Goal: Task Accomplishment & Management: Manage account settings

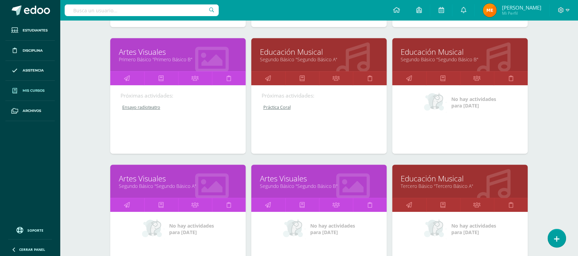
scroll to position [469, 0]
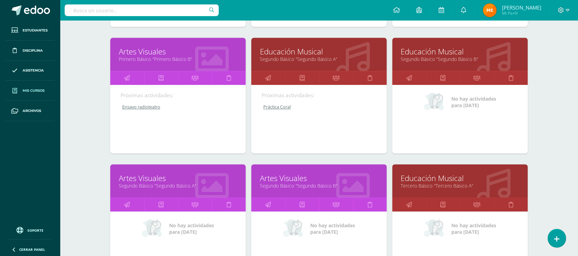
click at [557, 88] on div "Mis cursos Mis Cursos (18) Mis Extracurriculares (0) Supervisados (19) Todos lo…" at bounding box center [318, 7] width 517 height 912
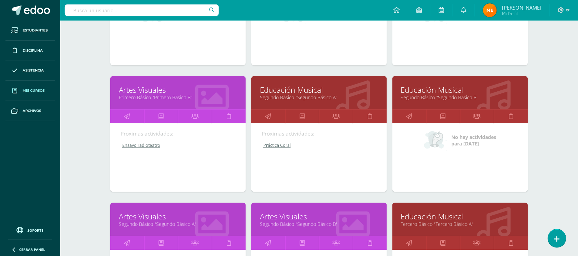
scroll to position [430, 0]
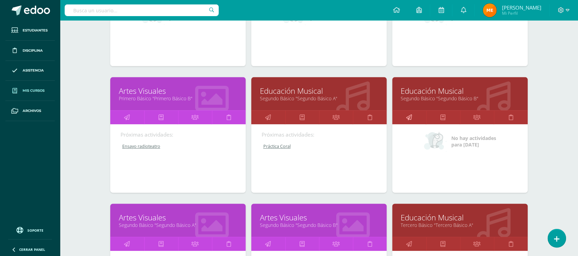
click at [410, 117] on icon at bounding box center [409, 117] width 6 height 13
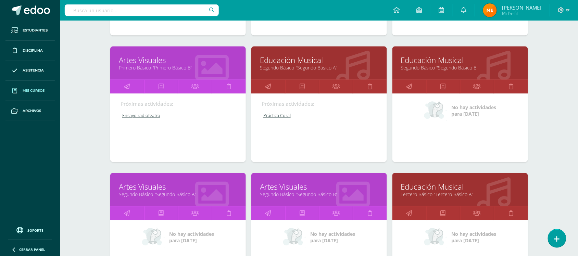
scroll to position [461, 0]
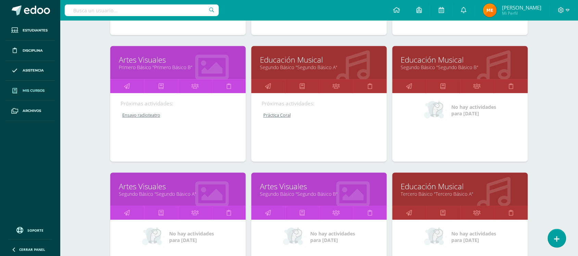
click at [278, 116] on link "Práctica Coral" at bounding box center [319, 115] width 116 height 6
click at [278, 114] on link "Práctica Coral" at bounding box center [319, 115] width 116 height 6
click at [269, 81] on icon at bounding box center [268, 85] width 6 height 13
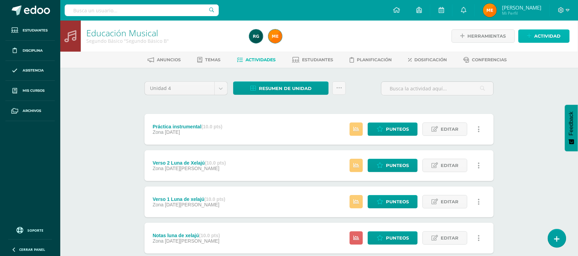
click at [548, 36] on span "Actividad" at bounding box center [547, 36] width 26 height 13
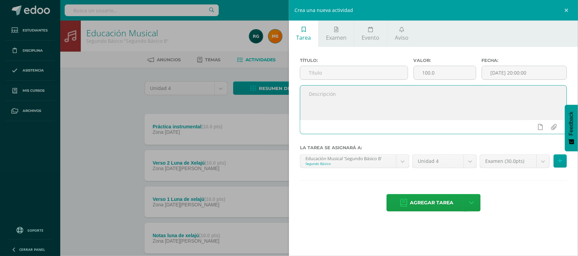
click at [382, 105] on textarea at bounding box center [433, 103] width 266 height 34
paste textarea "Participa en clase de la entonación del canto grupal."
type textarea "Participa en clase de la entonación del canto grupal."
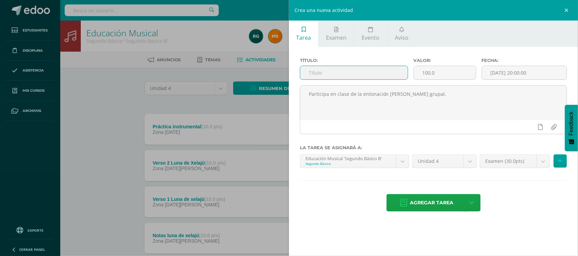
click at [327, 74] on input "text" at bounding box center [353, 72] width 107 height 13
type input "Práctica coral"
drag, startPoint x: 442, startPoint y: 74, endPoint x: 409, endPoint y: 76, distance: 33.6
click at [409, 76] on div "Título: Práctica coral Valor: 100.0 Fecha: 2025-09-10 20:00:00" at bounding box center [433, 71] width 272 height 27
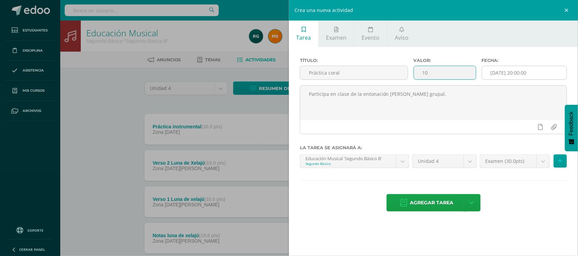
type input "10"
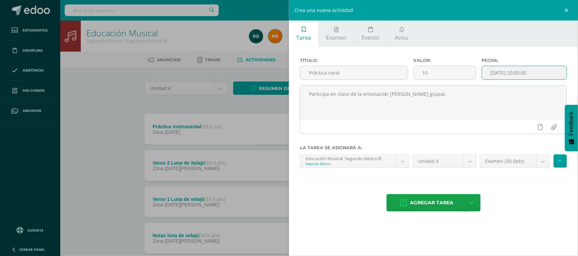
click at [523, 72] on input "[DATE] 20:00:00" at bounding box center [524, 72] width 85 height 13
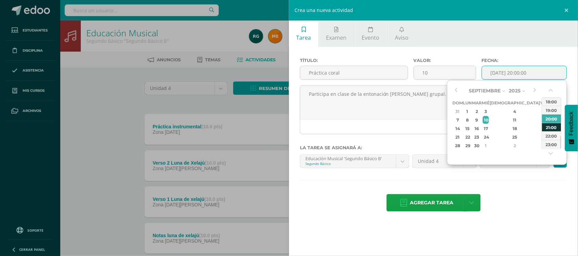
click at [552, 124] on div "21:00" at bounding box center [551, 127] width 19 height 9
type input "2025-09-10 21:00"
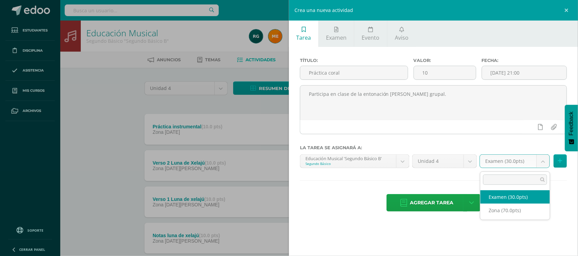
click at [541, 164] on body "Estudiantes Disciplina Asistencia Mis cursos Archivos Soporte Centro de ayuda Ú…" at bounding box center [289, 149] width 578 height 299
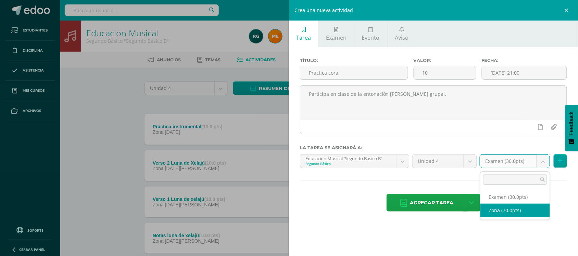
select select "107516"
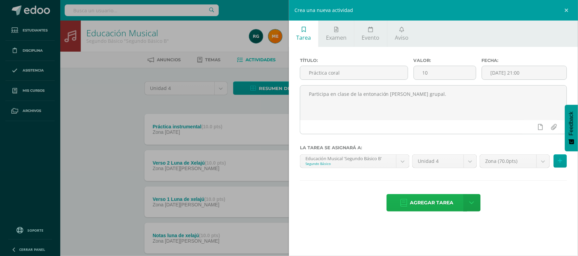
click at [445, 203] on span "Agregar tarea" at bounding box center [431, 202] width 43 height 17
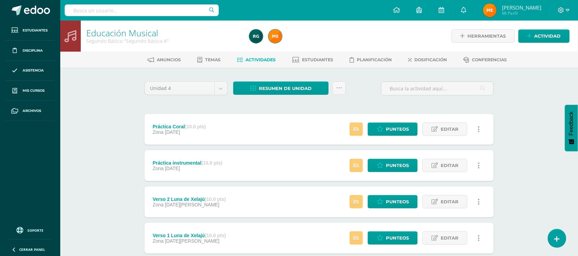
click at [320, 136] on div "Práctica Coral (10.0 pts) Zona [DATE] Estatus de Actividad: 2 Estudiantes sin c…" at bounding box center [318, 129] width 349 height 31
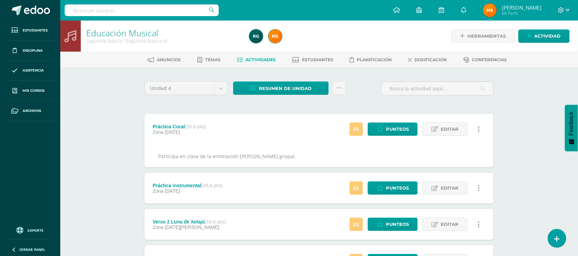
drag, startPoint x: 281, startPoint y: 153, endPoint x: 158, endPoint y: 152, distance: 123.5
click at [158, 152] on div "Participa en clase de la entonación [PERSON_NAME] grupal." at bounding box center [318, 156] width 349 height 23
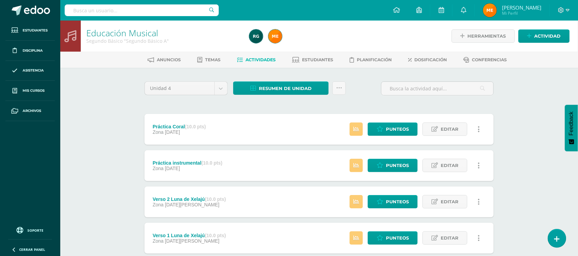
click at [275, 131] on div "Práctica Coral (10.0 pts) Zona 09 de Septiembre Estatus de Actividad: 2 Estudia…" at bounding box center [318, 129] width 349 height 31
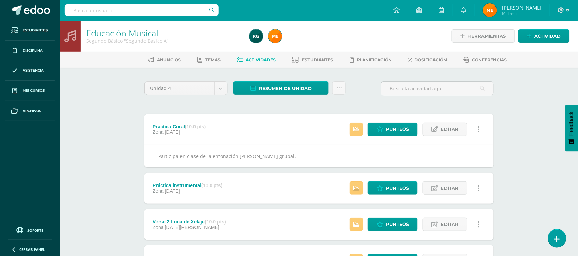
copy div "Participa en clase de la entonación del canto grupal."
drag, startPoint x: 280, startPoint y: 157, endPoint x: 154, endPoint y: 155, distance: 125.9
click at [154, 155] on div "Participa en clase de la entonación del canto grupal." at bounding box center [318, 156] width 349 height 23
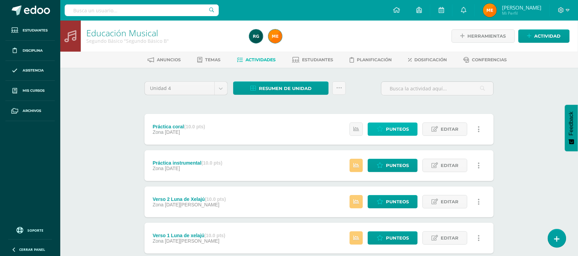
click at [403, 131] on span "Punteos" at bounding box center [397, 129] width 23 height 13
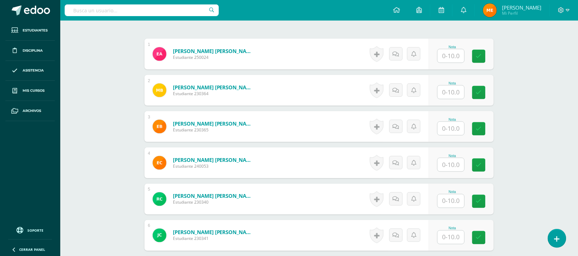
scroll to position [206, 0]
click at [452, 55] on input "text" at bounding box center [454, 56] width 27 height 14
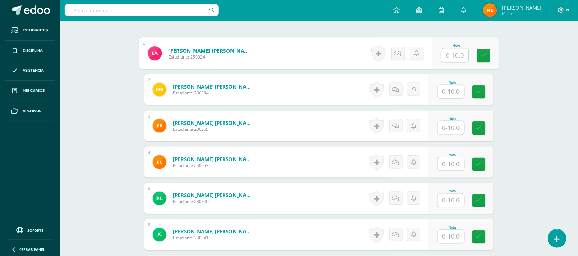
scroll to position [207, 0]
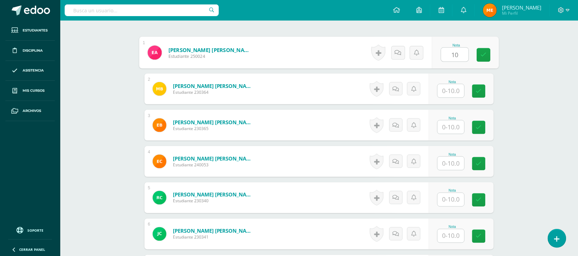
type input "10"
click at [456, 87] on input "text" at bounding box center [450, 90] width 27 height 13
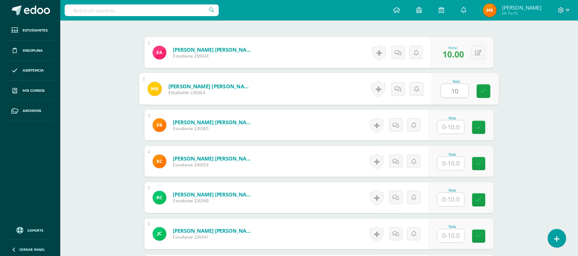
type input "10"
click at [454, 130] on input "text" at bounding box center [450, 126] width 27 height 13
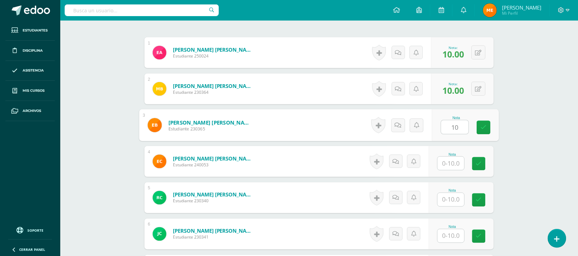
type input "10"
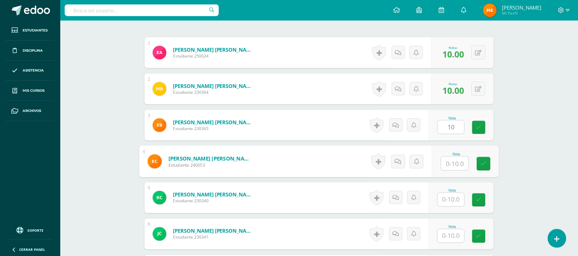
click at [449, 165] on input "text" at bounding box center [454, 164] width 27 height 14
type input "10"
click at [449, 201] on input "text" at bounding box center [450, 199] width 27 height 13
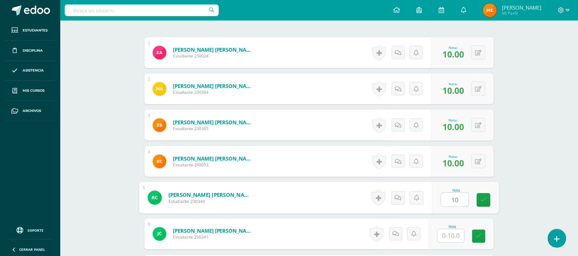
type input "10"
click at [443, 235] on input "text" at bounding box center [450, 235] width 27 height 13
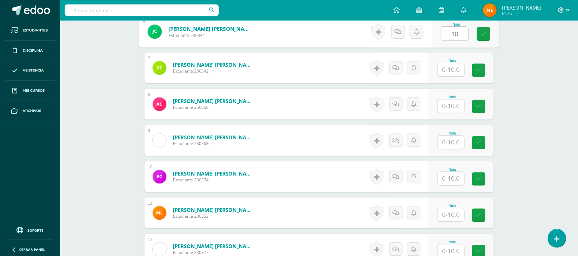
scroll to position [409, 0]
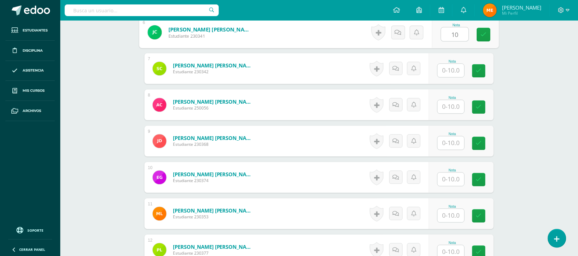
type input "10"
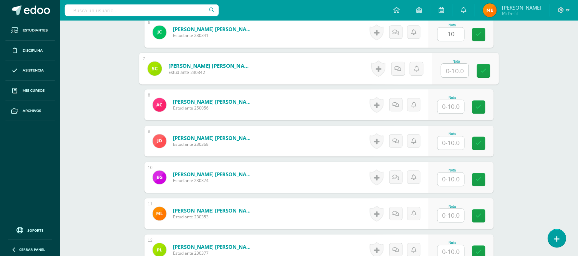
click at [454, 68] on input "text" at bounding box center [454, 71] width 27 height 14
type input "10"
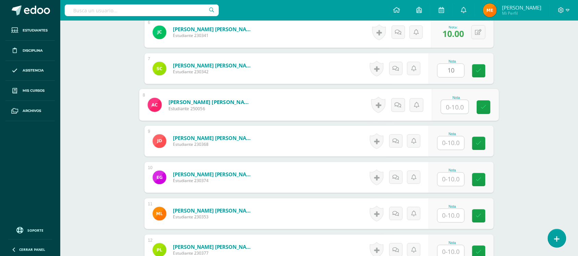
click at [453, 103] on input "text" at bounding box center [454, 107] width 27 height 14
type input "10"
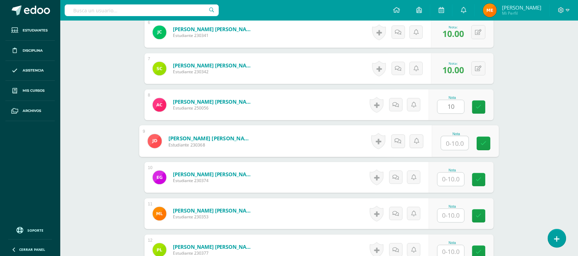
click at [456, 145] on input "text" at bounding box center [454, 143] width 27 height 14
type input "10"
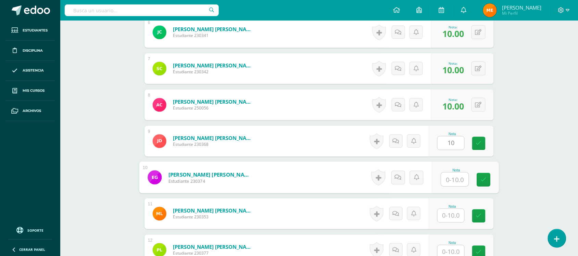
click at [459, 175] on input "text" at bounding box center [454, 179] width 27 height 14
type input "10"
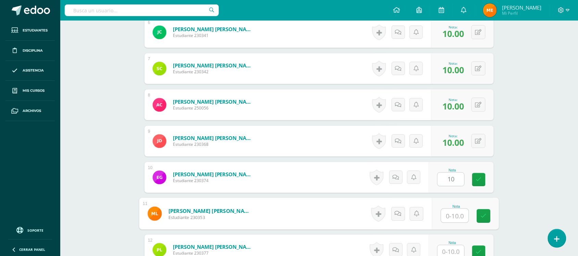
click at [456, 217] on input "text" at bounding box center [454, 216] width 27 height 14
type input "10"
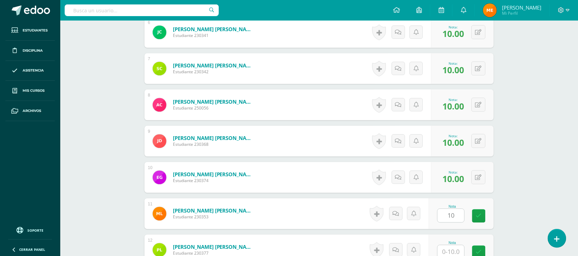
click at [513, 139] on div "Educación Musical Segundo Básico "Segundo Básico B" Herramientas Detalle de asi…" at bounding box center [318, 159] width 517 height 1095
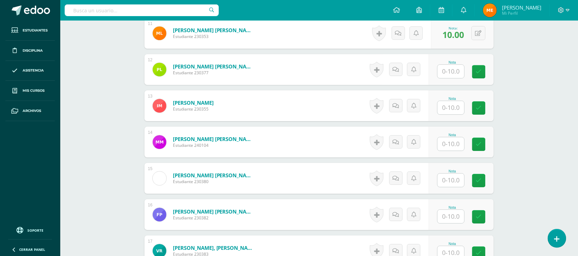
scroll to position [594, 0]
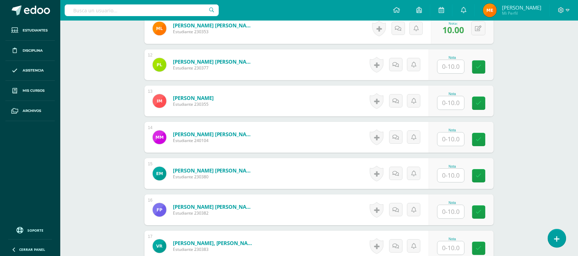
click at [461, 66] on input "text" at bounding box center [450, 66] width 27 height 13
type input "10"
click at [449, 96] on input "text" at bounding box center [450, 102] width 27 height 13
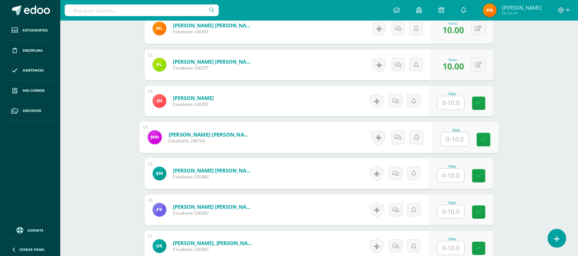
click at [450, 139] on input "text" at bounding box center [454, 139] width 27 height 14
type input "10"
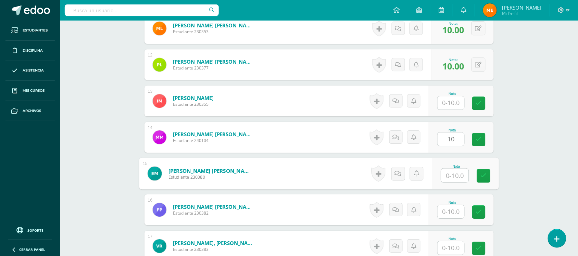
click at [449, 175] on input "text" at bounding box center [454, 176] width 27 height 14
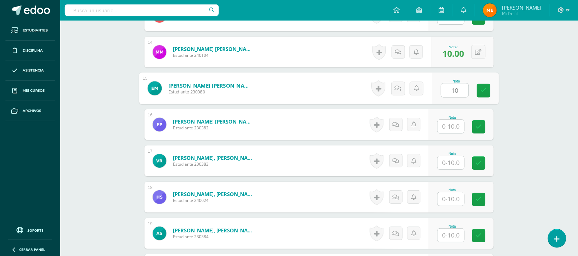
scroll to position [680, 0]
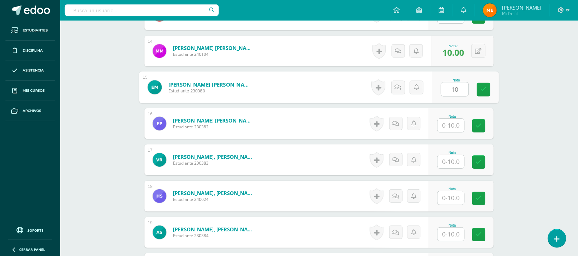
type input "10"
click at [450, 160] on input "text" at bounding box center [450, 161] width 27 height 13
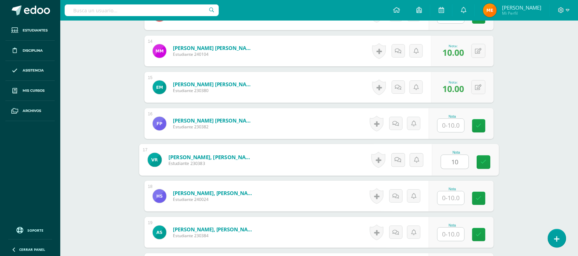
type input "10"
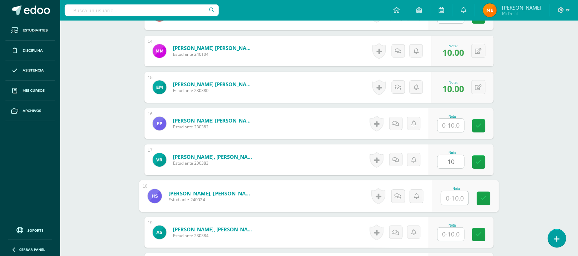
click at [448, 195] on input "text" at bounding box center [454, 198] width 27 height 14
type input "10"
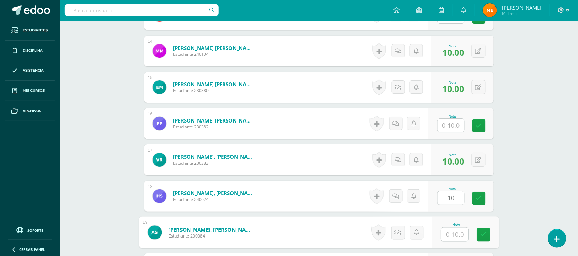
click at [447, 230] on input "text" at bounding box center [454, 235] width 27 height 14
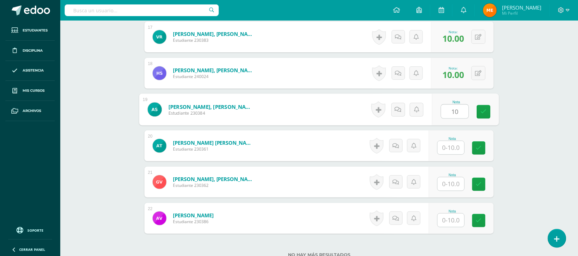
scroll to position [803, 0]
type input "10"
click at [455, 144] on input "text" at bounding box center [450, 147] width 27 height 13
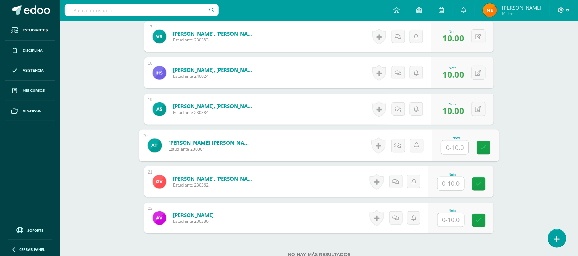
click at [455, 144] on input "text" at bounding box center [454, 148] width 27 height 14
type input "10"
click at [452, 182] on input "text" at bounding box center [450, 183] width 27 height 13
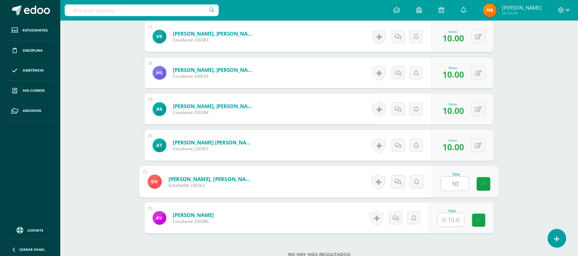
type input "10"
click at [445, 219] on input "text" at bounding box center [450, 219] width 27 height 13
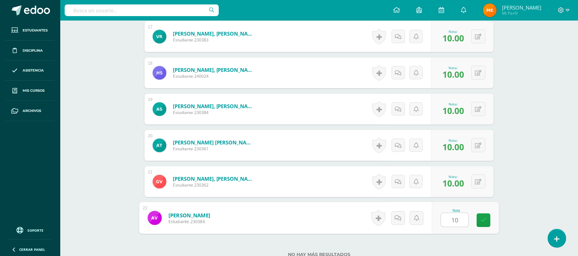
type input "10"
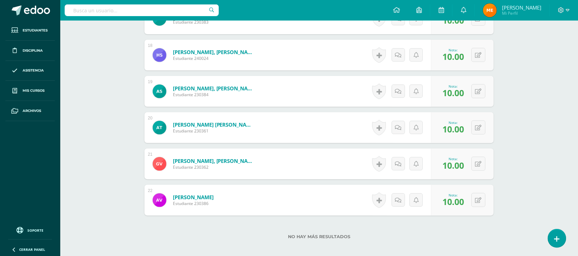
scroll to position [825, 0]
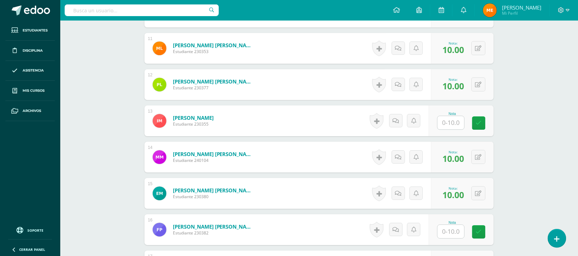
scroll to position [574, 0]
click at [455, 127] on input "text" at bounding box center [450, 122] width 27 height 13
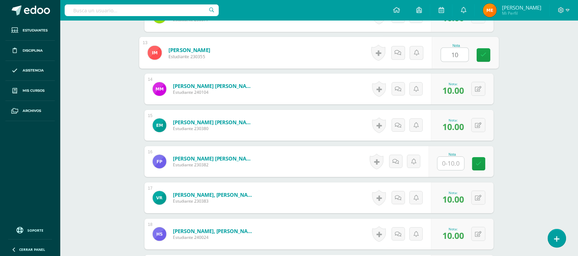
scroll to position [644, 0]
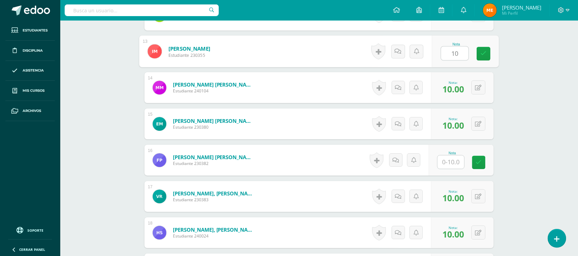
type input "10"
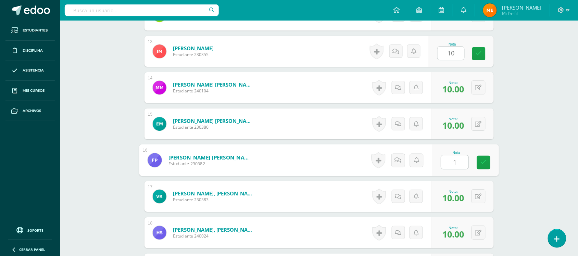
click at [453, 158] on input "1" at bounding box center [454, 162] width 27 height 14
type input "10"
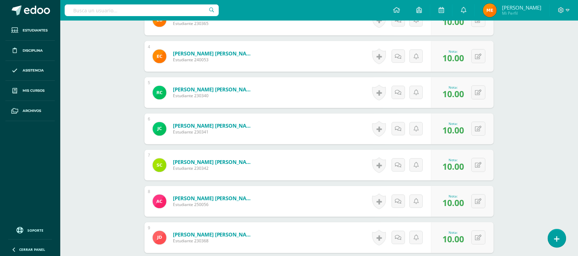
scroll to position [311, 0]
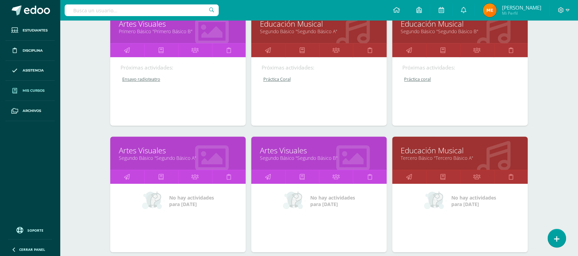
scroll to position [505, 0]
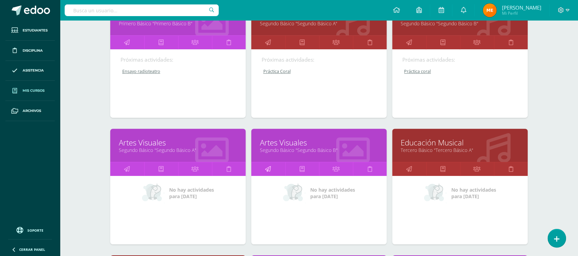
click at [265, 167] on icon at bounding box center [268, 168] width 6 height 13
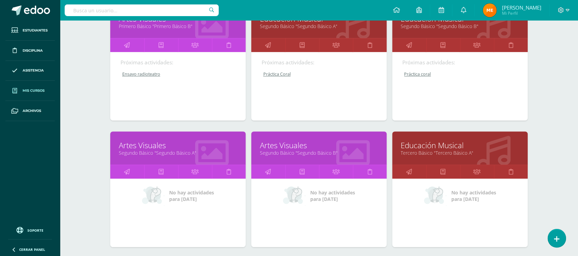
scroll to position [503, 0]
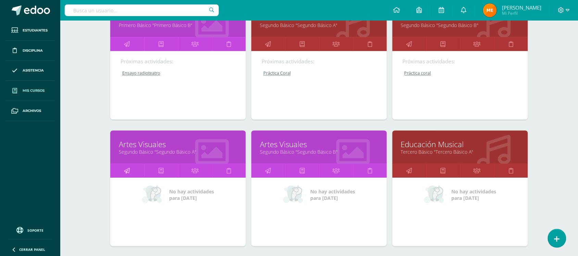
click at [128, 168] on icon at bounding box center [127, 170] width 6 height 13
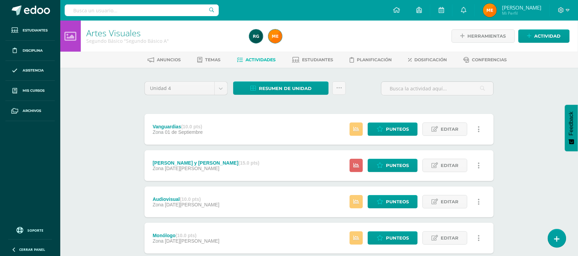
click at [264, 124] on div "Vanguardias (10.0 pts) Zona [DATE] Estatus de Actividad: 4 Estudiantes sin cali…" at bounding box center [318, 129] width 349 height 31
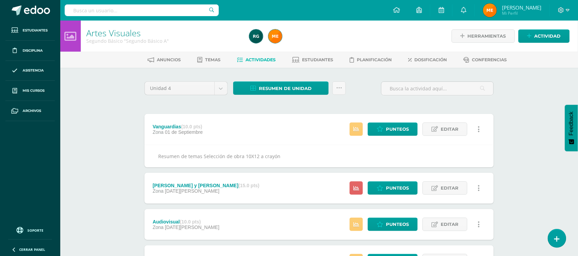
drag, startPoint x: 284, startPoint y: 158, endPoint x: 142, endPoint y: 151, distance: 141.8
click at [142, 151] on div "Unidad 4 Unidad 1 Unidad 2 Unidad 3 Unidad 4 Resumen de unidad Descargar como H…" at bounding box center [319, 212] width 354 height 263
copy div "Resumen de temas Selección de obra 10X12 a crayón"
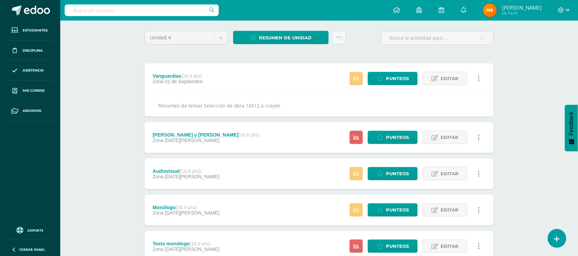
scroll to position [51, 0]
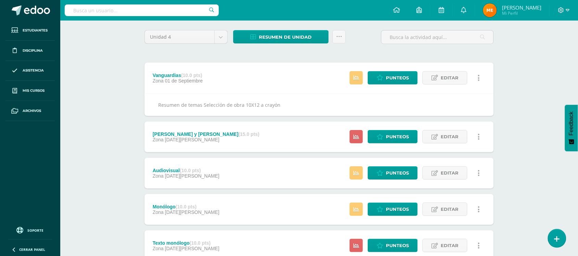
click at [325, 93] on div "Resumen de temas Selección de obra 10X12 a crayón" at bounding box center [318, 104] width 349 height 23
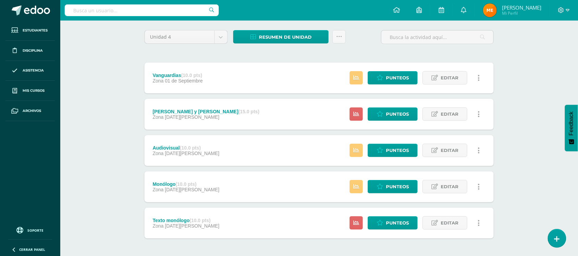
scroll to position [0, 0]
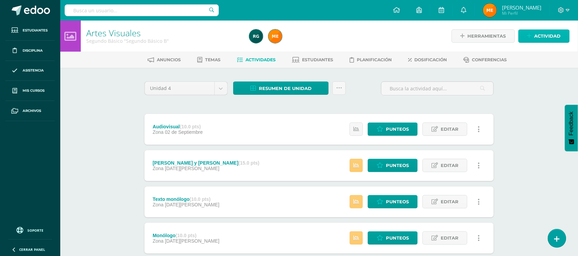
click at [542, 37] on span "Actividad" at bounding box center [547, 36] width 26 height 13
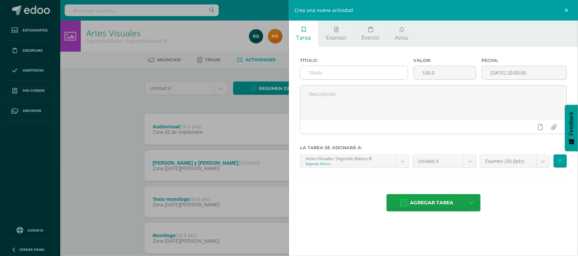
click at [363, 76] on input "text" at bounding box center [353, 72] width 107 height 13
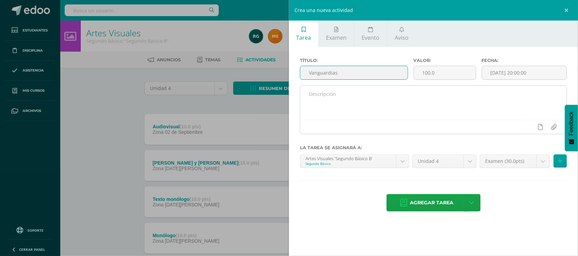
type input "Vanguardias"
click at [355, 93] on textarea at bounding box center [433, 103] width 266 height 34
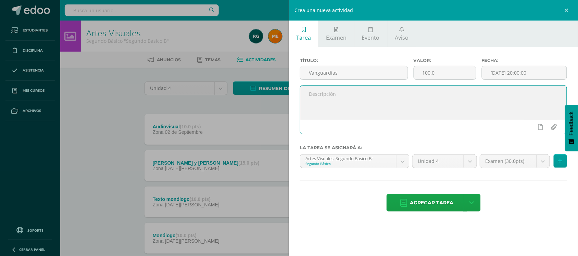
paste textarea "Resumen de temas Selección de obra 10X12 a crayón"
type textarea "Resumen de temas Selección de obra 10X12 a crayón"
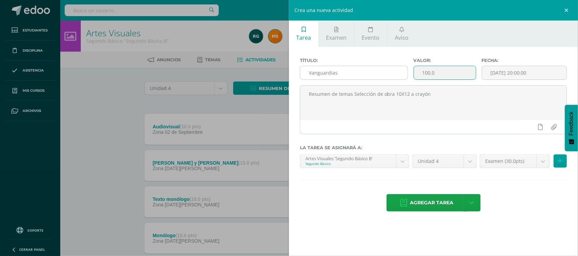
drag, startPoint x: 443, startPoint y: 75, endPoint x: 391, endPoint y: 76, distance: 52.4
click at [391, 76] on div "Título: Vanguardias Valor: 100.0 Fecha: 2025-09-10 20:00:00" at bounding box center [433, 71] width 272 height 27
type input "10"
click at [511, 74] on input "[DATE] 20:00:00" at bounding box center [524, 72] width 85 height 13
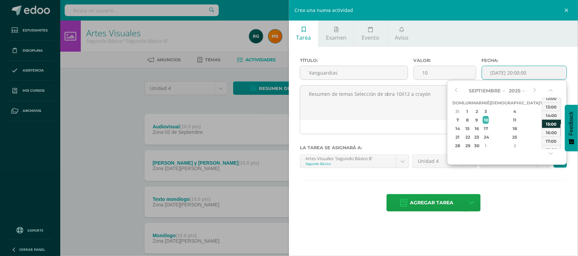
click at [553, 124] on div "15:00" at bounding box center [551, 123] width 19 height 9
type input "2025-09-10 15:00"
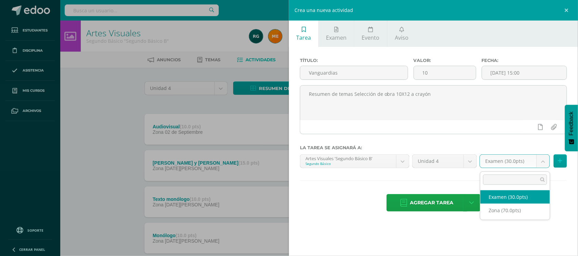
click at [544, 159] on body "Estudiantes Disciplina Asistencia Mis cursos Archivos Soporte Centro de ayuda Ú…" at bounding box center [289, 149] width 578 height 299
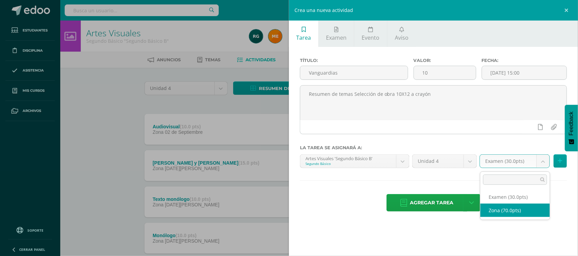
select select "106711"
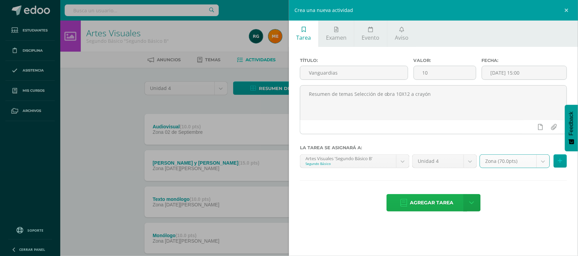
click at [442, 206] on span "Agregar tarea" at bounding box center [431, 202] width 43 height 17
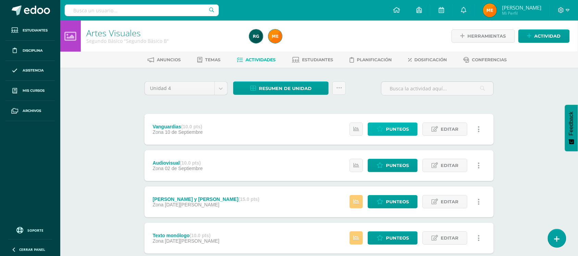
click at [406, 127] on span "Punteos" at bounding box center [397, 129] width 23 height 13
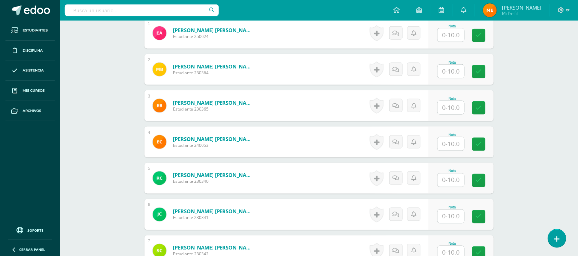
scroll to position [227, 0]
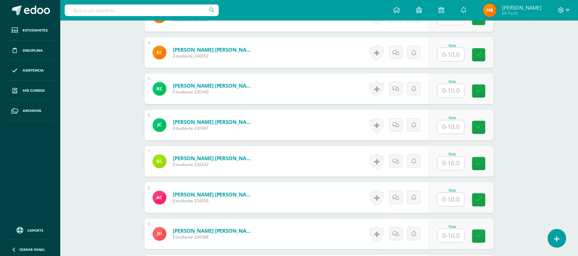
scroll to position [317, 0]
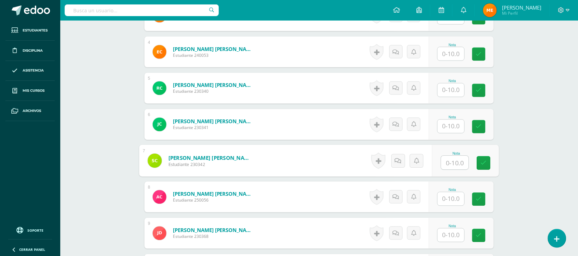
click at [454, 168] on input "text" at bounding box center [454, 163] width 27 height 14
type input "10"
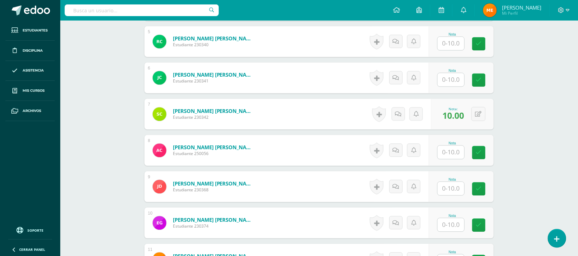
scroll to position [363, 0]
click at [450, 151] on input "text" at bounding box center [450, 151] width 27 height 13
type input "8"
click at [396, 153] on icon at bounding box center [398, 150] width 7 height 6
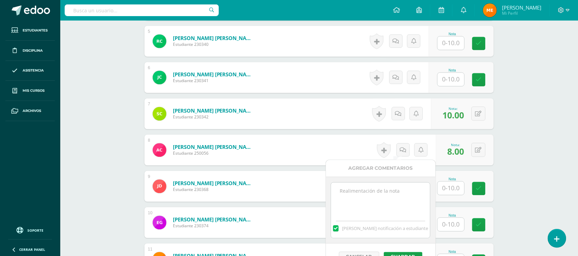
click at [388, 200] on textarea at bounding box center [380, 200] width 99 height 34
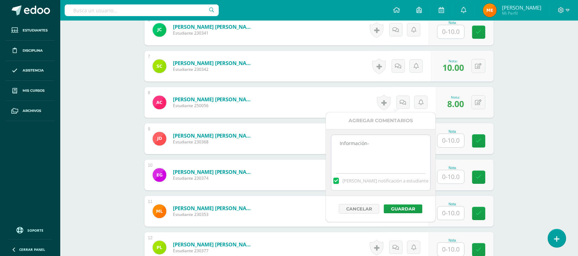
scroll to position [412, 0]
type textarea "Información-"
click at [413, 211] on button "Guardar" at bounding box center [407, 208] width 39 height 9
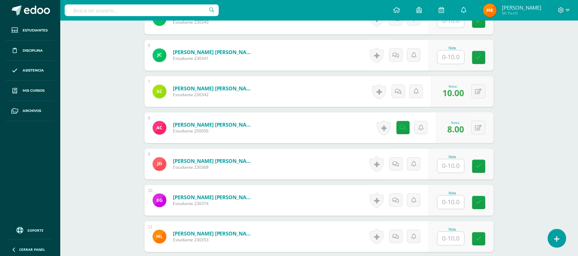
scroll to position [386, 0]
click at [457, 60] on input "text" at bounding box center [454, 58] width 27 height 14
type input "10"
click at [540, 73] on div "Artes Visuales Segundo Básico "Segundo Básico B" Herramientas Detalle de asiste…" at bounding box center [318, 182] width 517 height 1095
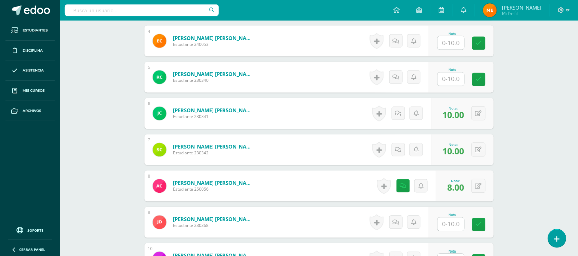
scroll to position [321, 0]
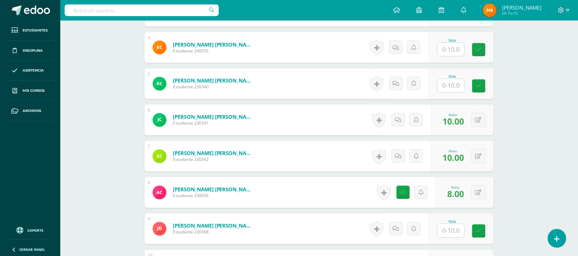
click at [455, 83] on input "text" at bounding box center [450, 85] width 27 height 13
type input "6"
click at [397, 85] on icon at bounding box center [398, 84] width 7 height 6
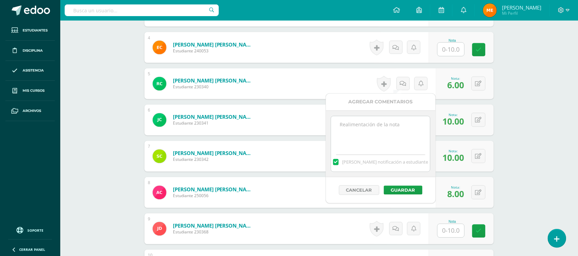
click at [402, 127] on textarea at bounding box center [380, 133] width 99 height 34
type textarea "Incompleto-"
click at [412, 191] on button "Guardar" at bounding box center [403, 190] width 39 height 9
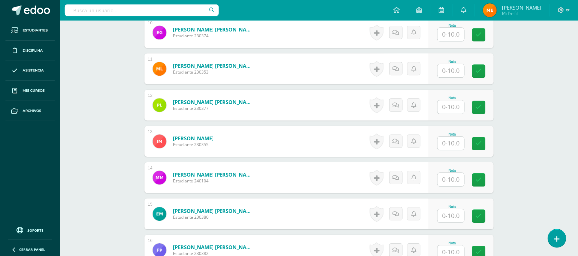
scroll to position [555, 0]
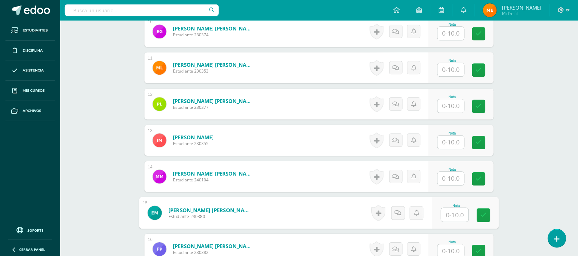
click at [449, 220] on input "text" at bounding box center [454, 215] width 27 height 14
type input "8"
click at [393, 214] on link at bounding box center [398, 213] width 14 height 14
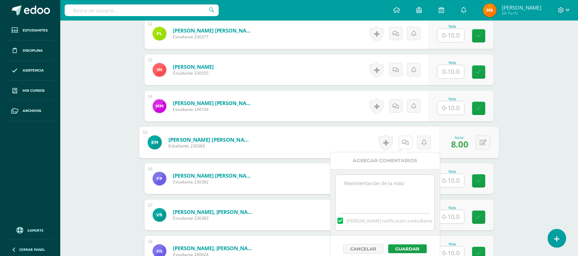
scroll to position [625, 0]
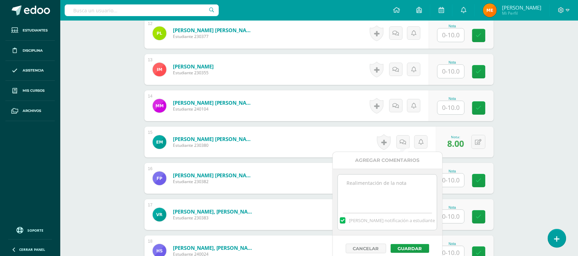
click at [395, 196] on textarea at bounding box center [387, 192] width 99 height 34
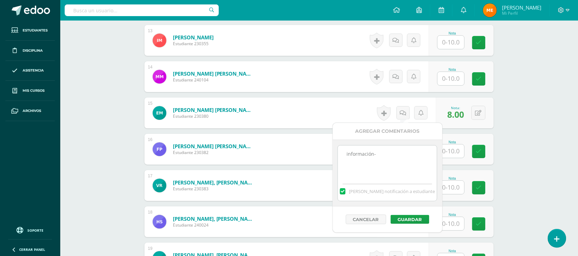
scroll to position [655, 0]
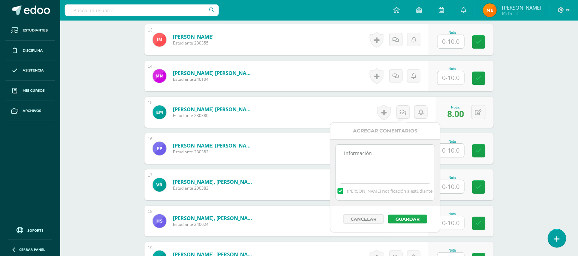
type textarea "información-"
click at [409, 218] on button "Guardar" at bounding box center [407, 219] width 39 height 9
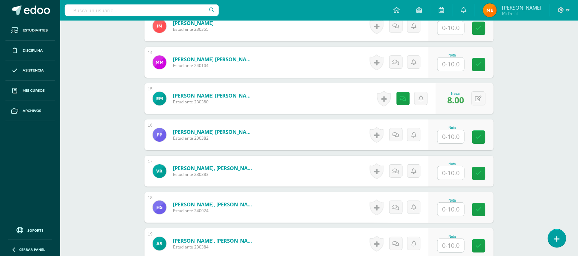
scroll to position [683, 0]
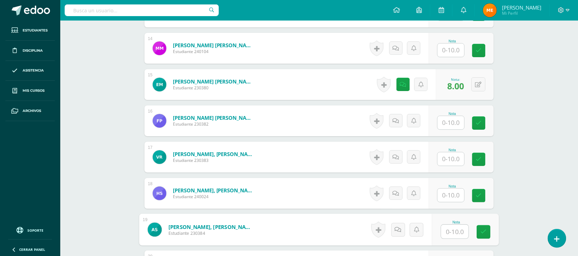
click at [461, 231] on input "text" at bounding box center [454, 232] width 27 height 14
type input "10"
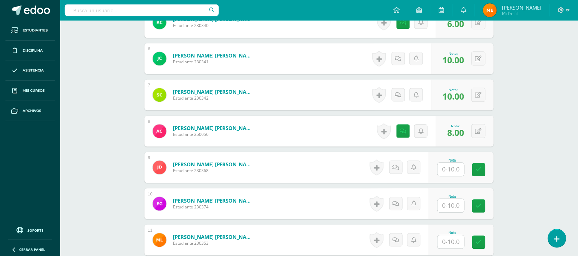
scroll to position [382, 0]
click at [543, 165] on div "Artes Visuales Segundo Básico "Segundo Básico B" Herramientas Detalle de asiste…" at bounding box center [318, 186] width 517 height 1095
click at [454, 165] on input "text" at bounding box center [450, 169] width 27 height 13
type input "8"
click at [397, 169] on icon at bounding box center [398, 168] width 7 height 6
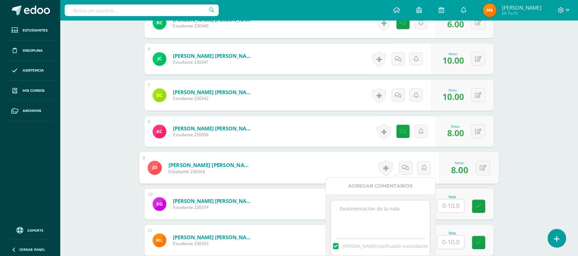
click at [392, 225] on textarea at bounding box center [380, 218] width 99 height 34
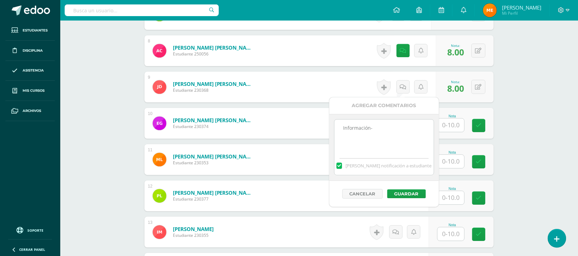
scroll to position [464, 0]
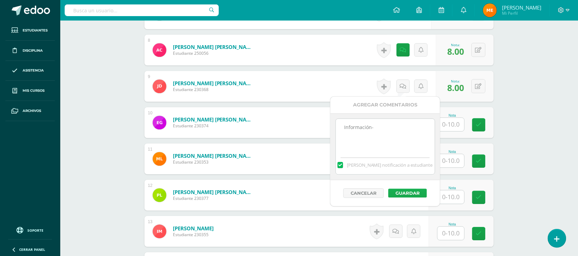
type textarea "Información-"
click at [413, 192] on button "Guardar" at bounding box center [407, 193] width 39 height 9
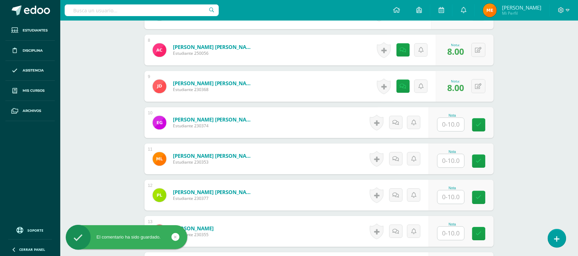
click at [529, 108] on div "Artes Visuales Segundo Básico "Segundo Básico B" Herramientas Detalle de asiste…" at bounding box center [318, 104] width 517 height 1095
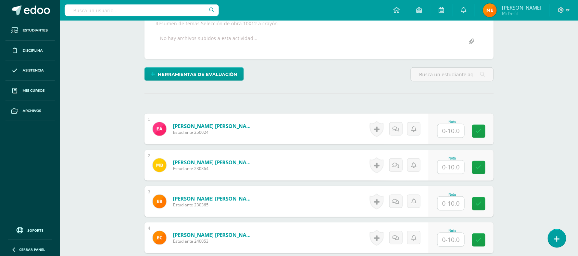
scroll to position [124, 0]
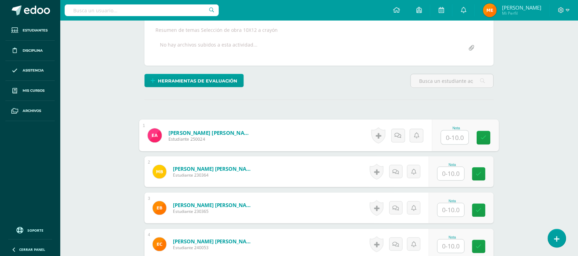
click at [446, 137] on input "text" at bounding box center [454, 138] width 27 height 14
type input "6"
click at [397, 136] on icon at bounding box center [398, 135] width 7 height 6
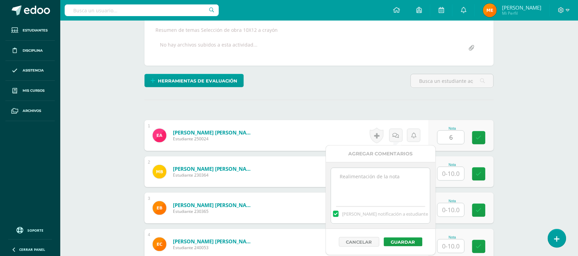
click at [390, 189] on textarea at bounding box center [380, 185] width 99 height 34
type textarea "Incompleto-"
click at [413, 242] on button "Guardar" at bounding box center [403, 241] width 39 height 9
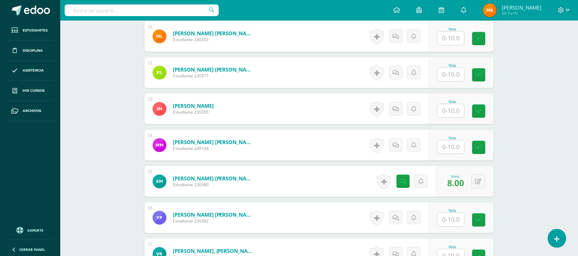
scroll to position [587, 0]
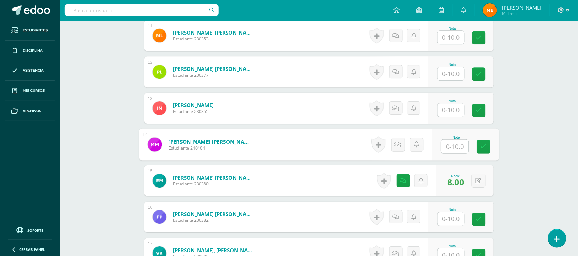
click at [455, 149] on input "text" at bounding box center [454, 147] width 27 height 14
type input "10"
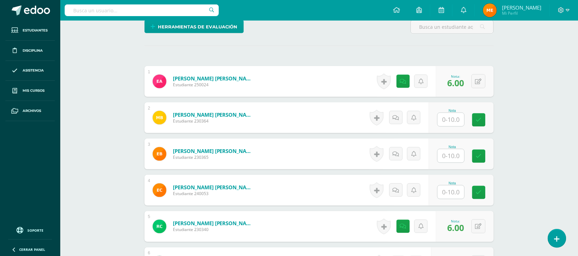
scroll to position [176, 0]
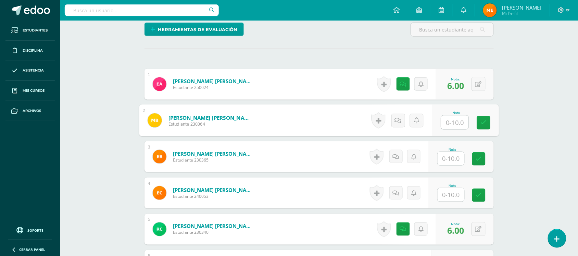
click at [458, 122] on input "text" at bounding box center [454, 123] width 27 height 14
type input "0"
click at [400, 117] on icon at bounding box center [398, 120] width 7 height 6
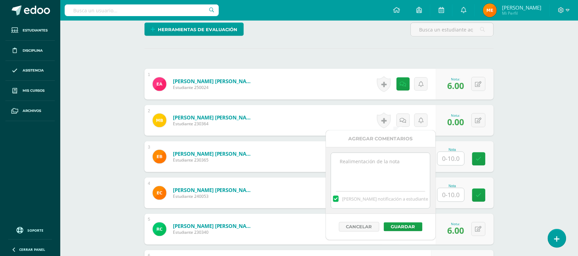
click at [385, 170] on textarea at bounding box center [380, 170] width 99 height 34
drag, startPoint x: 391, startPoint y: 160, endPoint x: 332, endPoint y: 163, distance: 58.9
click at [332, 163] on textarea "Sin entrega [DATE]*" at bounding box center [380, 170] width 99 height 34
type textarea "Sin entrega [DATE]*"
click at [414, 224] on button "Guardar" at bounding box center [403, 226] width 39 height 9
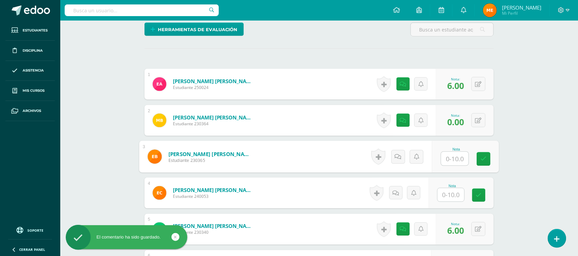
click at [451, 156] on input "text" at bounding box center [454, 159] width 27 height 14
type input "0"
click at [399, 156] on icon at bounding box center [398, 157] width 7 height 6
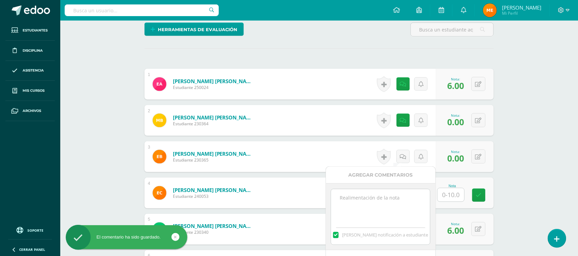
click at [397, 198] on textarea at bounding box center [380, 206] width 99 height 34
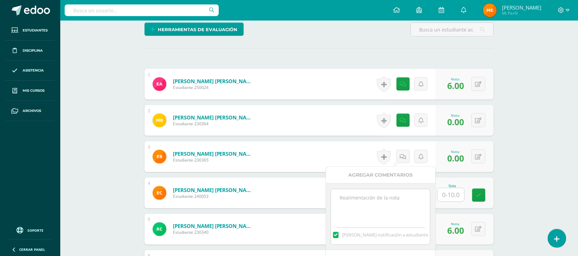
paste textarea "Sin entrega [DATE]*"
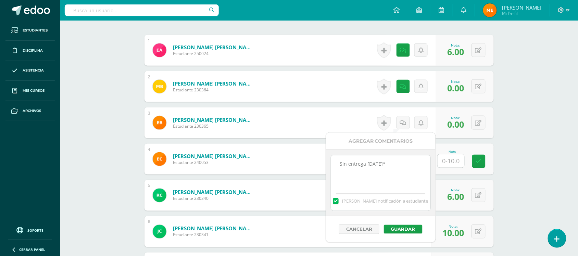
scroll to position [210, 0]
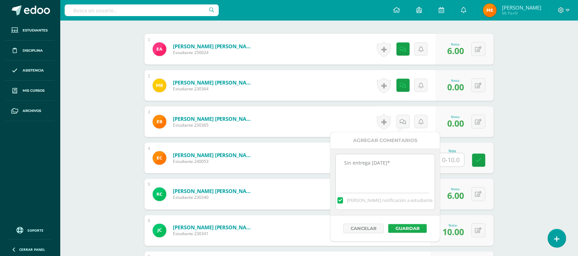
type textarea "Sin entrega [DATE]*"
click at [408, 228] on button "Guardar" at bounding box center [407, 228] width 39 height 9
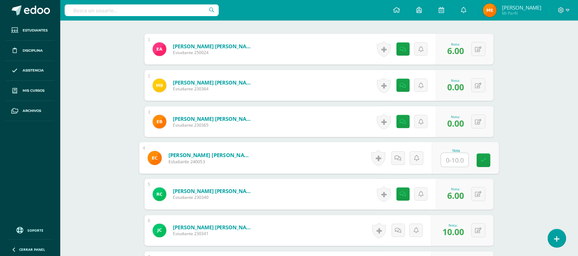
click at [440, 156] on div "Nota" at bounding box center [465, 158] width 67 height 32
type input "6"
click at [397, 161] on link at bounding box center [398, 158] width 14 height 14
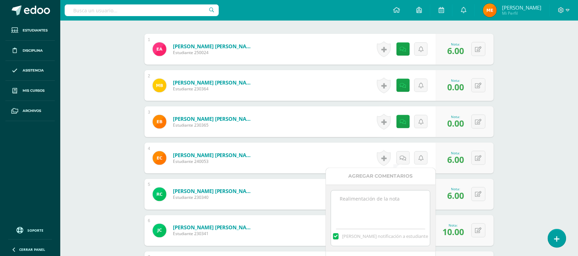
click at [395, 207] on textarea at bounding box center [380, 208] width 99 height 34
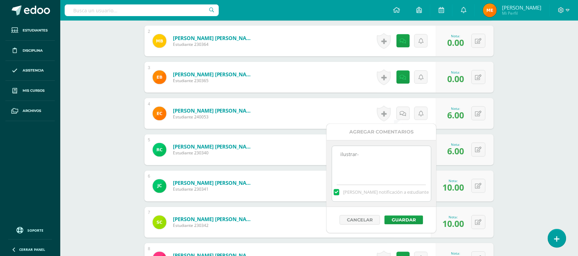
scroll to position [255, 0]
type textarea "ilustrar-"
click at [408, 220] on button "Guardar" at bounding box center [407, 220] width 39 height 9
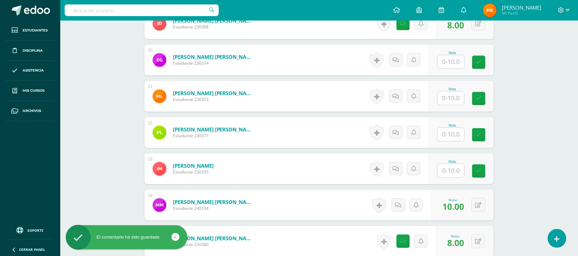
scroll to position [527, 0]
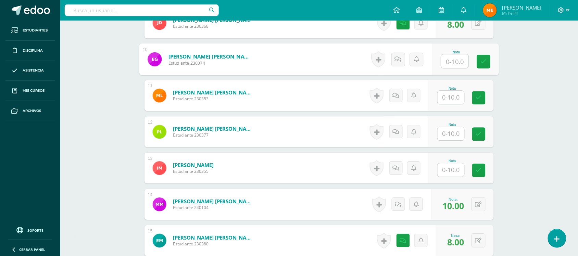
click at [449, 58] on input "text" at bounding box center [454, 61] width 27 height 14
click at [454, 95] on input "text" at bounding box center [450, 97] width 27 height 13
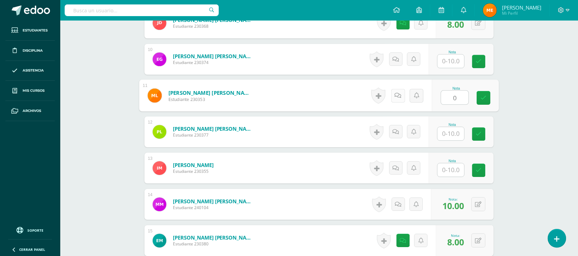
type input "0"
click at [399, 94] on icon at bounding box center [398, 95] width 7 height 6
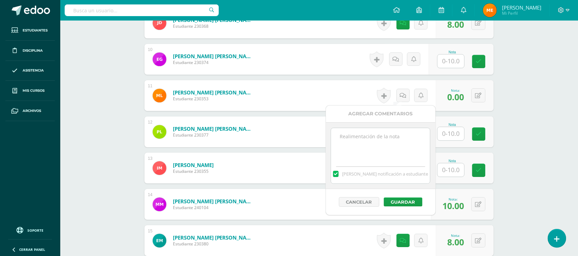
click at [391, 143] on textarea at bounding box center [380, 145] width 99 height 34
paste textarea "Sin entrega [DATE]*"
type textarea "Sin entrega [DATE]*"
click at [416, 201] on button "Guardar" at bounding box center [403, 201] width 39 height 9
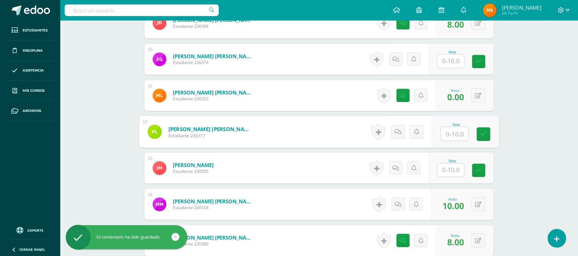
click at [450, 131] on input "text" at bounding box center [454, 134] width 27 height 14
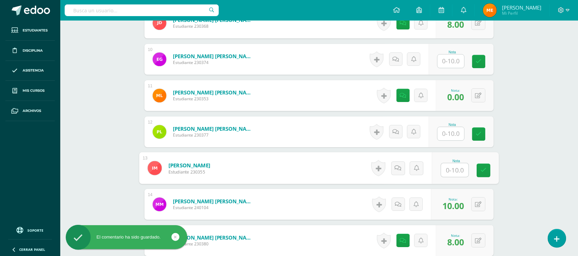
click at [453, 171] on input "text" at bounding box center [454, 170] width 27 height 14
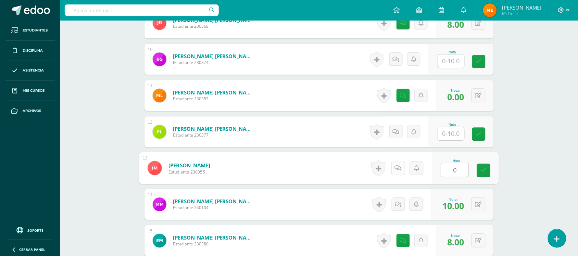
type input "0"
click at [395, 166] on icon at bounding box center [398, 168] width 7 height 6
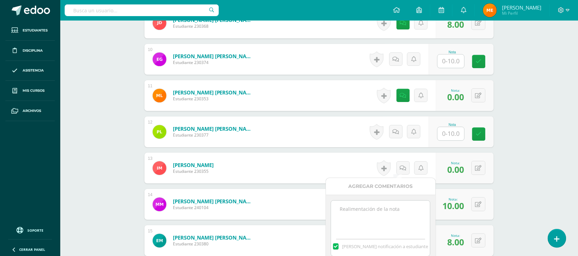
click at [385, 232] on textarea at bounding box center [380, 218] width 99 height 34
paste textarea "Sin entrega [DATE]*"
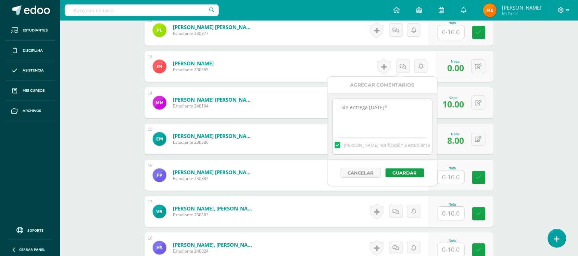
scroll to position [630, 0]
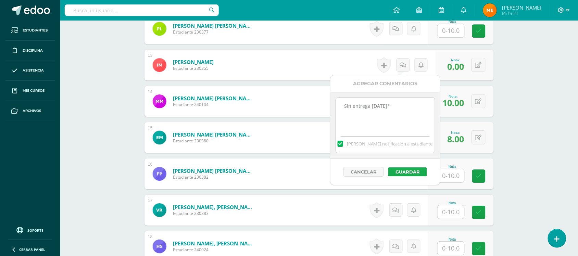
type textarea "Sin entrega [DATE]*"
click at [413, 173] on button "Guardar" at bounding box center [407, 171] width 39 height 9
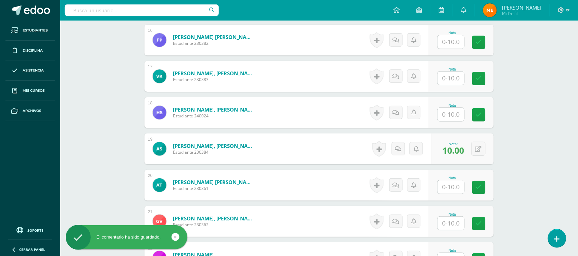
scroll to position [764, 0]
click at [455, 80] on input "text" at bounding box center [454, 78] width 27 height 14
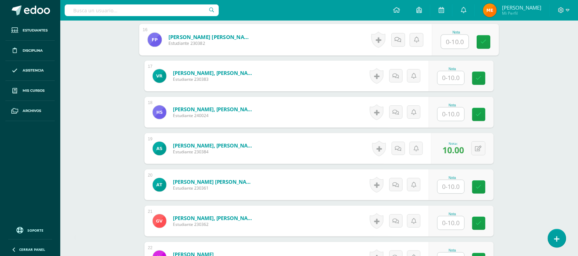
click at [459, 43] on input "text" at bounding box center [454, 42] width 27 height 14
type input "0"
click at [399, 44] on link at bounding box center [398, 40] width 14 height 14
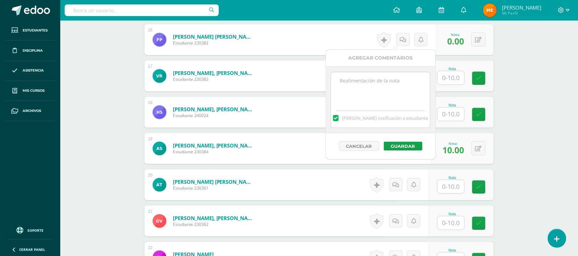
click at [390, 105] on textarea at bounding box center [380, 89] width 99 height 34
paste textarea "Sin entrega [DATE]*"
type textarea "Sin entrega [DATE]*"
click at [401, 142] on button "Guardar" at bounding box center [403, 146] width 39 height 9
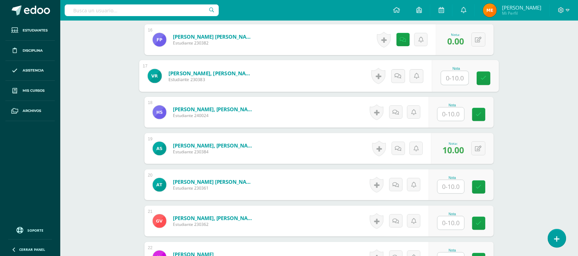
click at [442, 77] on input "text" at bounding box center [454, 78] width 27 height 14
type input "0"
click at [403, 74] on link at bounding box center [398, 76] width 14 height 14
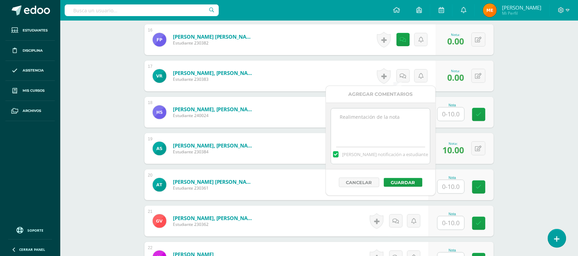
click at [392, 122] on textarea at bounding box center [380, 125] width 99 height 34
paste textarea "Sin entrega [DATE]*"
type textarea "Sin entrega [DATE]*"
click at [408, 183] on button "Guardar" at bounding box center [403, 182] width 39 height 9
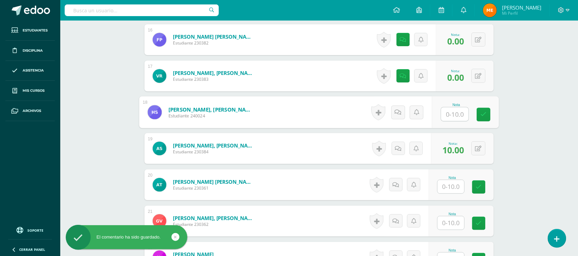
click at [449, 115] on input "text" at bounding box center [454, 114] width 27 height 14
type input "0"
click at [401, 108] on link at bounding box center [398, 112] width 14 height 14
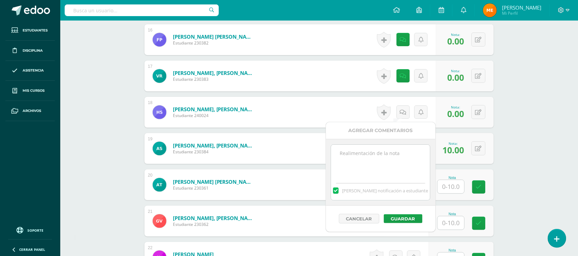
click at [389, 154] on textarea at bounding box center [380, 162] width 99 height 34
paste textarea "Sin entrega [DATE]*"
type textarea "Sin entrega [DATE]*"
click at [414, 218] on button "Guardar" at bounding box center [403, 218] width 39 height 9
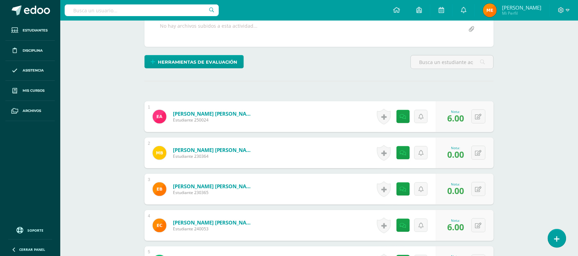
scroll to position [154, 0]
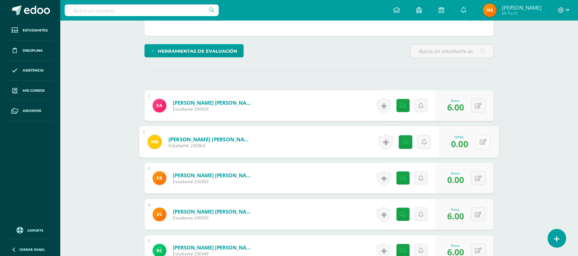
click at [480, 139] on button at bounding box center [483, 142] width 14 height 14
type input "8"
click at [373, 139] on link at bounding box center [379, 142] width 14 height 14
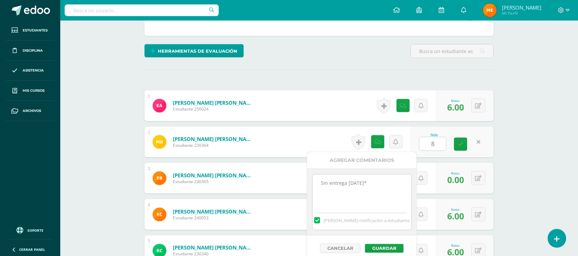
click at [378, 181] on textarea "Sin entrega [DATE]*" at bounding box center [361, 192] width 99 height 34
type textarea "S"
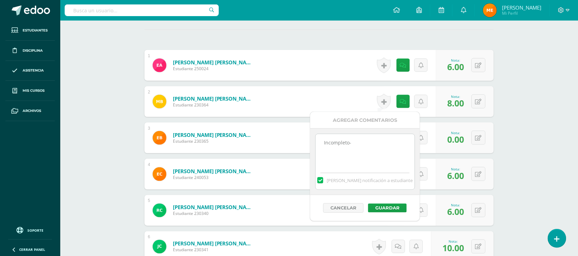
scroll to position [196, 0]
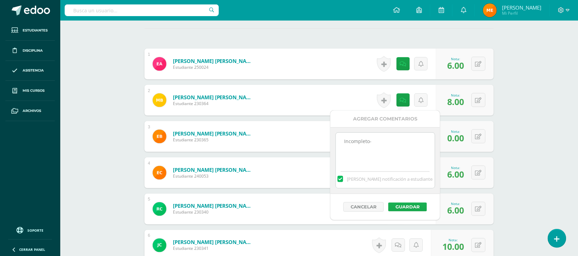
type textarea "Incompleto-"
click at [409, 206] on button "Guardar" at bounding box center [407, 207] width 39 height 9
click at [420, 206] on button "Guardar" at bounding box center [407, 207] width 39 height 9
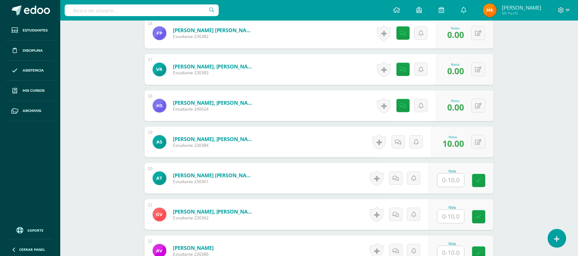
scroll to position [772, 0]
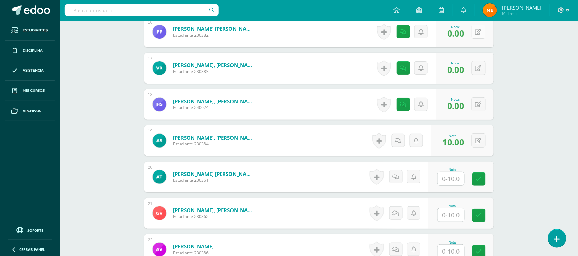
click at [473, 37] on div "0 [GEOGRAPHIC_DATA] Logros obtenidos Aún no hay logros agregados Nota: 0.00" at bounding box center [465, 31] width 58 height 31
click at [478, 37] on button at bounding box center [483, 32] width 14 height 14
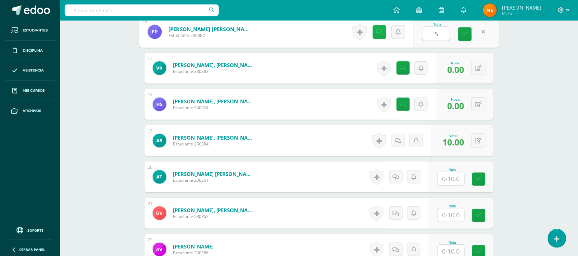
type input "5"
click at [376, 31] on icon at bounding box center [379, 32] width 7 height 6
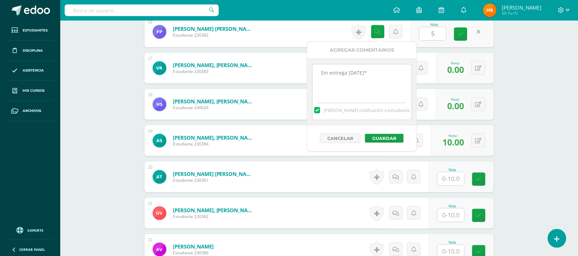
click at [372, 69] on textarea "Sin entrega [DATE]*" at bounding box center [361, 81] width 99 height 34
type textarea "Sin entrega [DATE]* incompleto-"
click at [392, 136] on button "Guardar" at bounding box center [384, 138] width 39 height 9
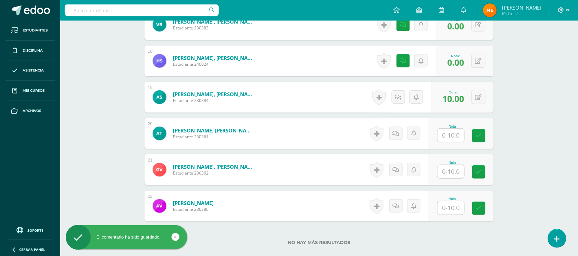
scroll to position [816, 0]
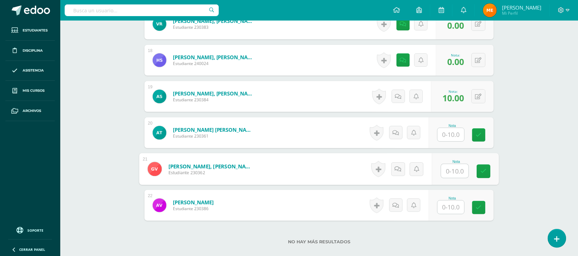
click at [460, 169] on input "text" at bounding box center [454, 171] width 27 height 14
type input "10"
click at [483, 172] on link at bounding box center [478, 171] width 13 height 13
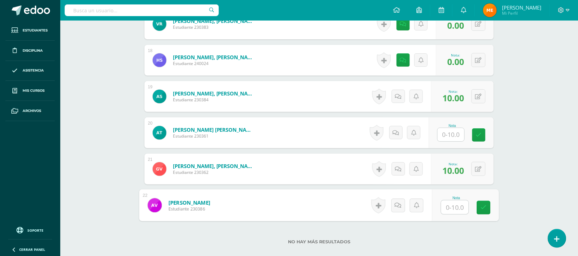
click at [459, 208] on input "text" at bounding box center [454, 208] width 27 height 14
type input "0"
click at [397, 205] on icon at bounding box center [398, 205] width 7 height 6
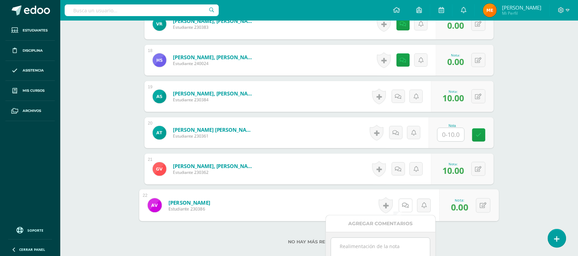
scroll to position [839, 0]
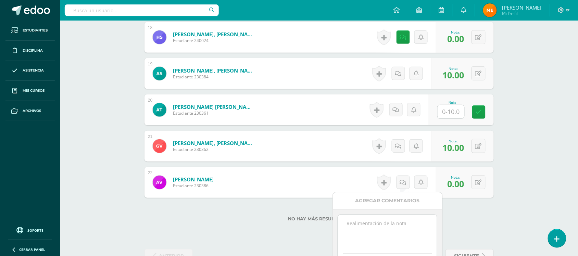
click at [389, 237] on textarea at bounding box center [387, 232] width 99 height 34
paste textarea "Sin entrega [DATE]*"
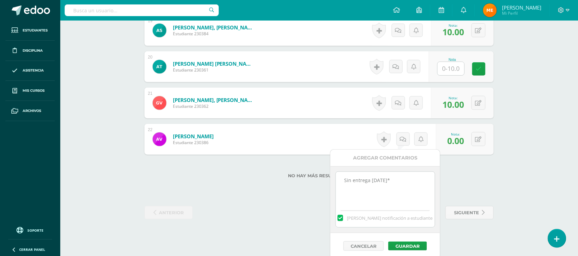
scroll to position [883, 0]
type textarea "Sin entrega [DATE]*"
click at [413, 248] on button "Guardar" at bounding box center [407, 245] width 39 height 9
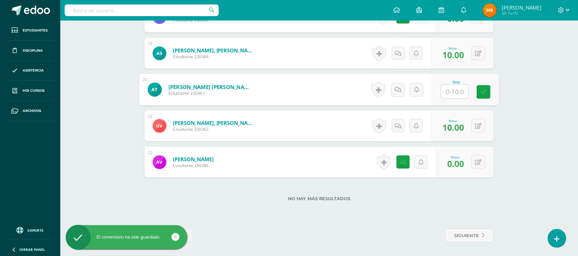
click at [449, 91] on input "text" at bounding box center [454, 92] width 27 height 14
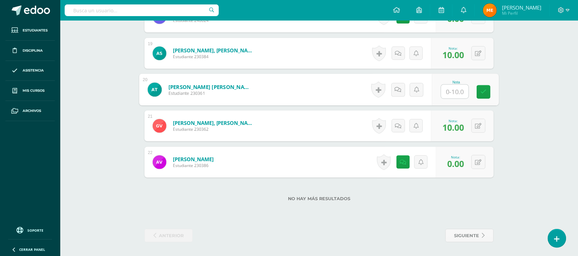
click at [449, 91] on input "text" at bounding box center [454, 92] width 27 height 14
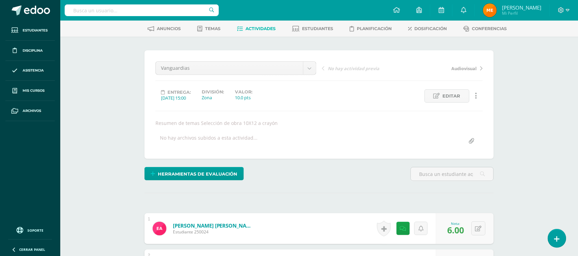
scroll to position [0, 0]
